Goal: Task Accomplishment & Management: Manage account settings

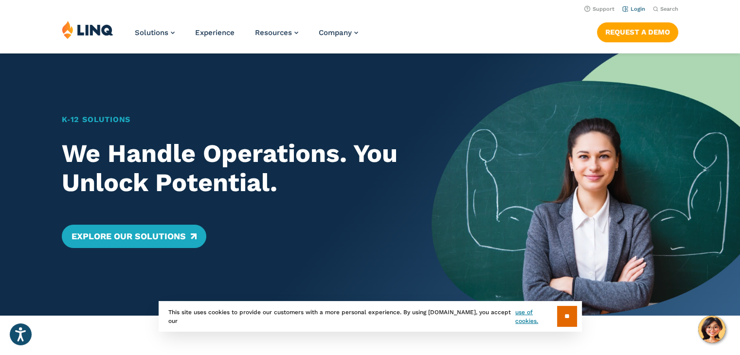
click at [639, 8] on link "Login" at bounding box center [633, 9] width 23 height 6
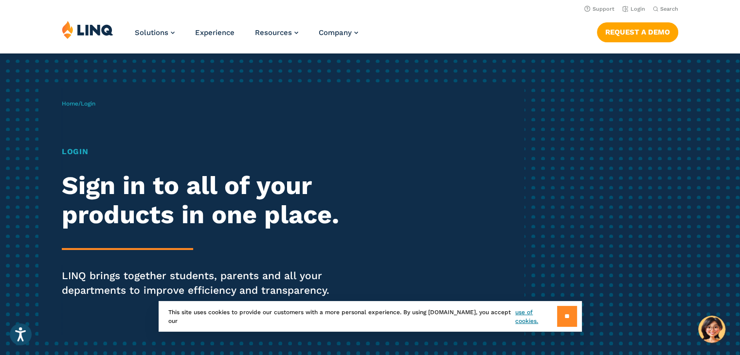
click at [560, 312] on input "**" at bounding box center [567, 316] width 20 height 21
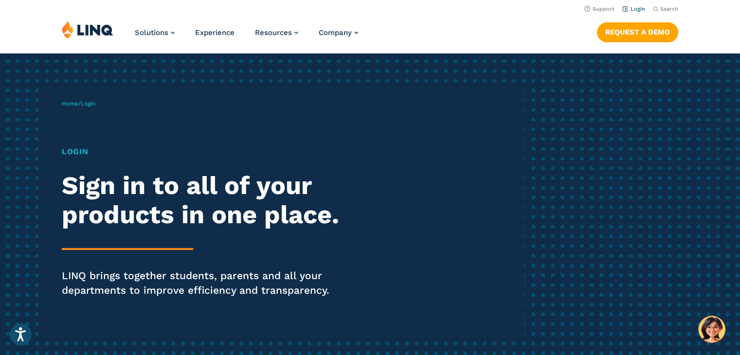
click at [635, 10] on link "Login" at bounding box center [633, 9] width 23 height 6
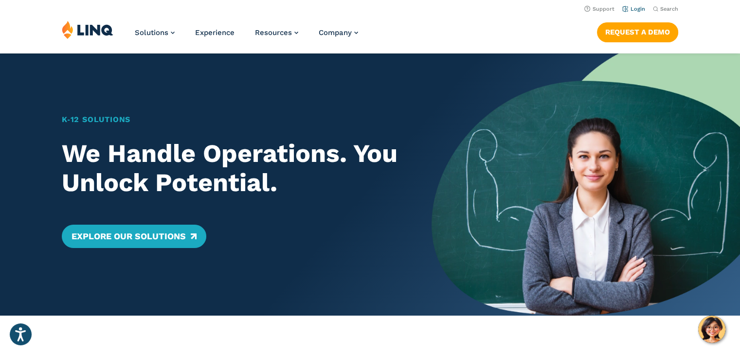
click at [629, 7] on link "Login" at bounding box center [633, 9] width 23 height 6
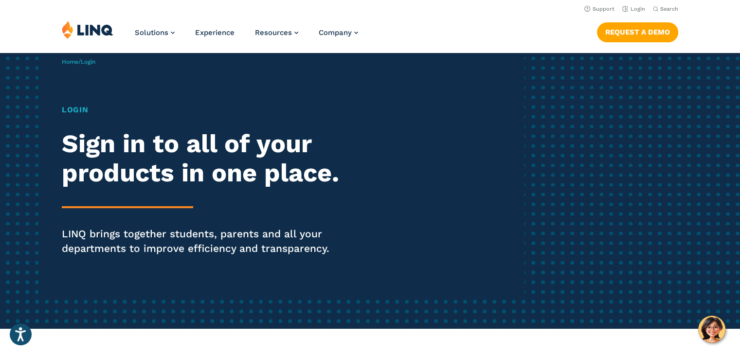
scroll to position [27, 0]
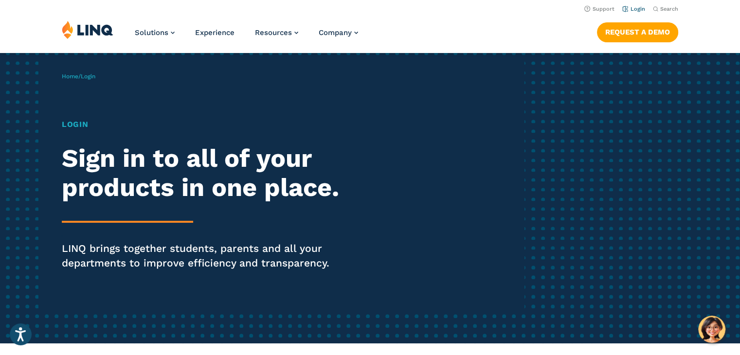
click at [640, 10] on link "Login" at bounding box center [633, 9] width 23 height 6
